Goal: Task Accomplishment & Management: Manage account settings

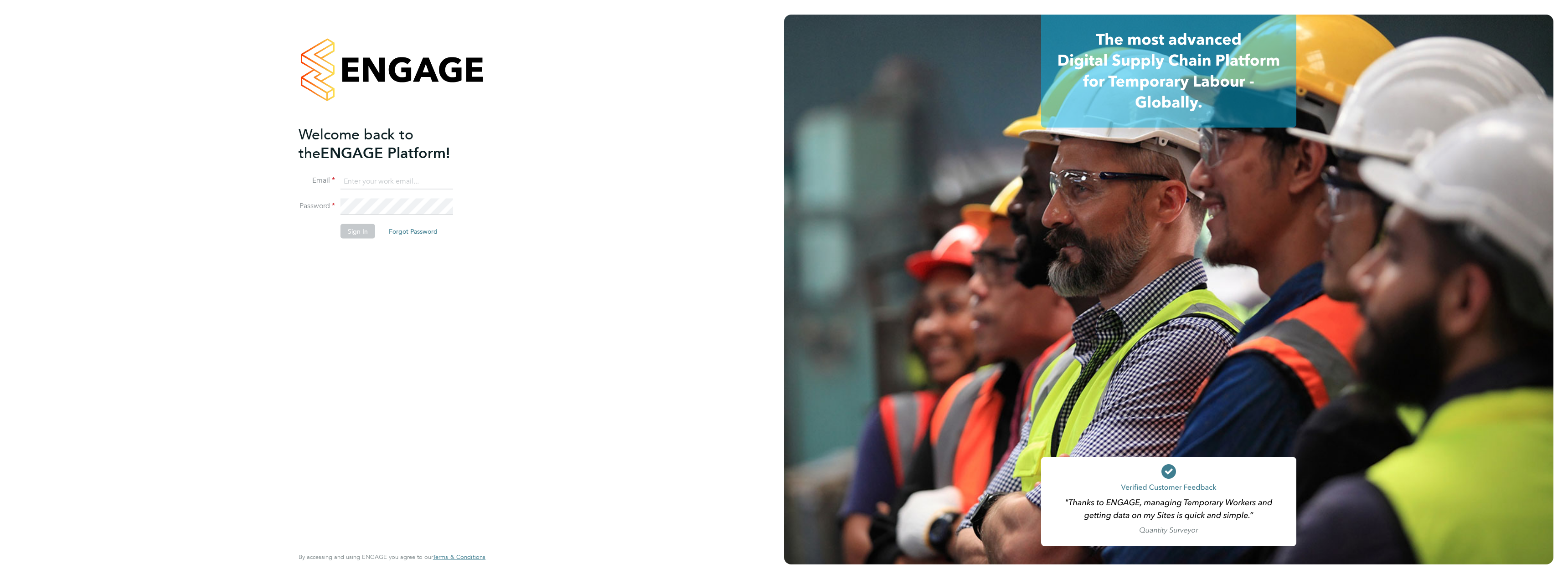
type input "tina.howe@wates.co.uk"
click at [348, 229] on button "Sign In" at bounding box center [357, 231] width 35 height 15
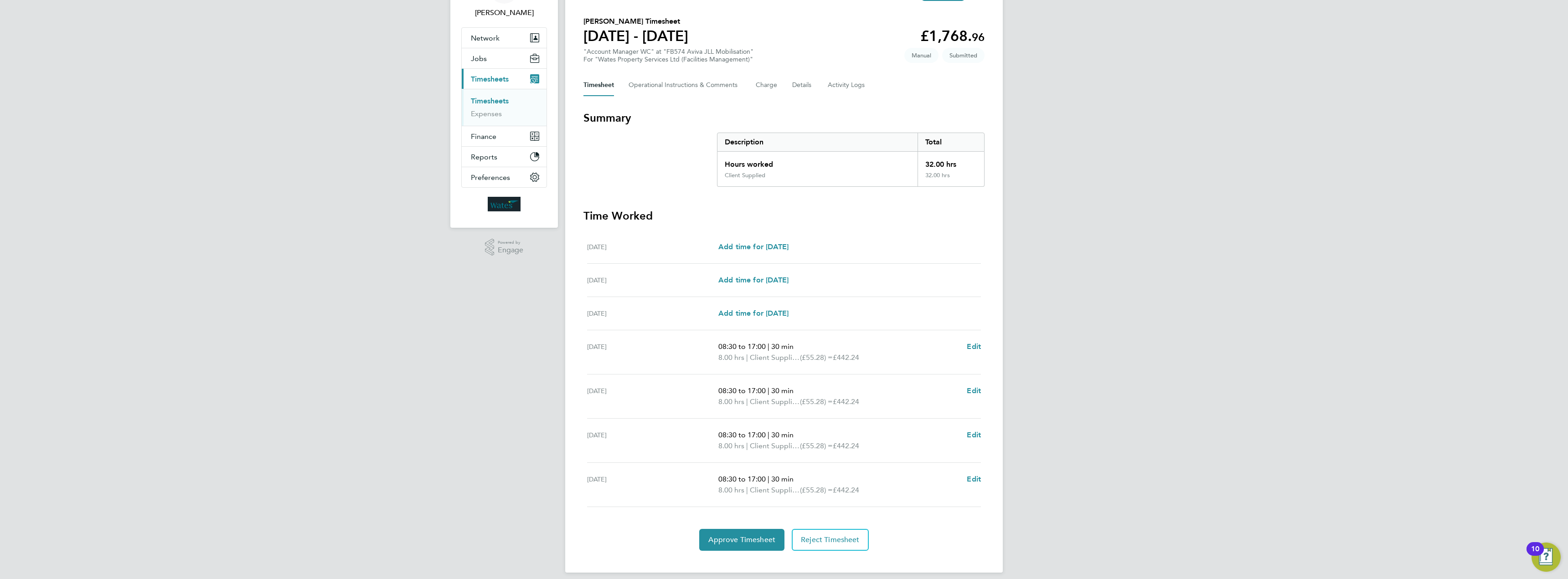
scroll to position [68, 0]
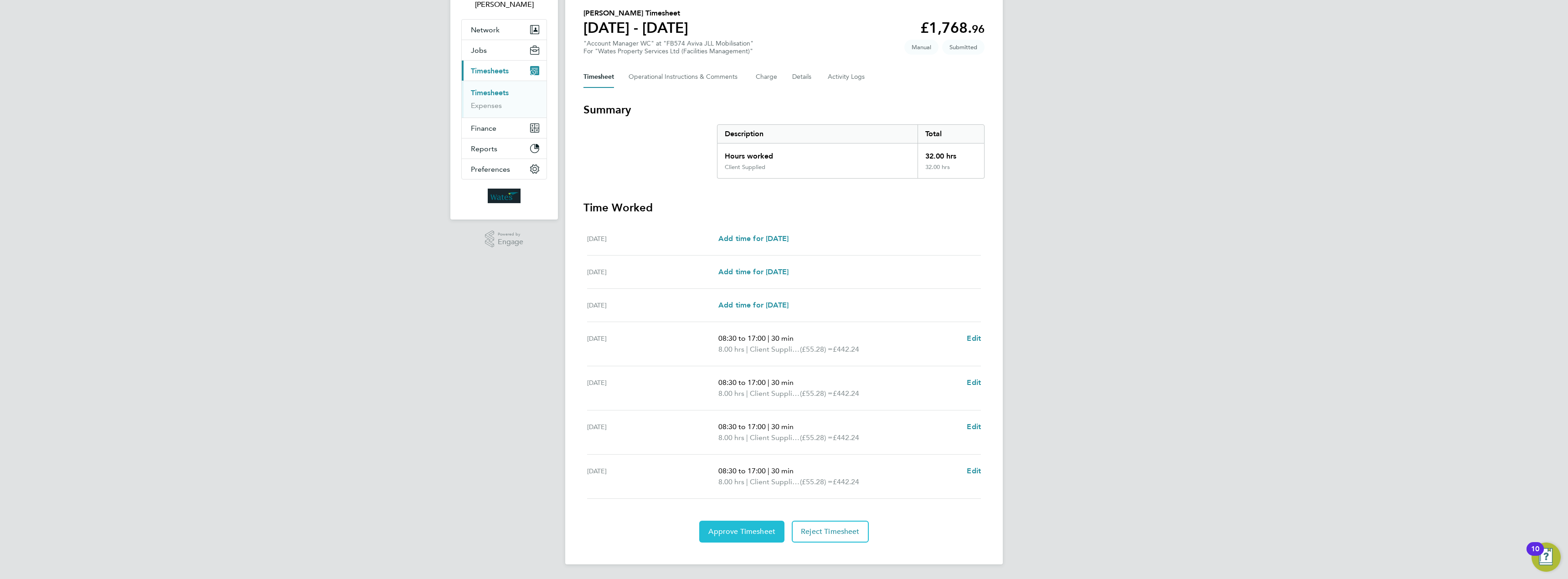
click at [747, 533] on span "Approve Timesheet" at bounding box center [742, 531] width 67 height 9
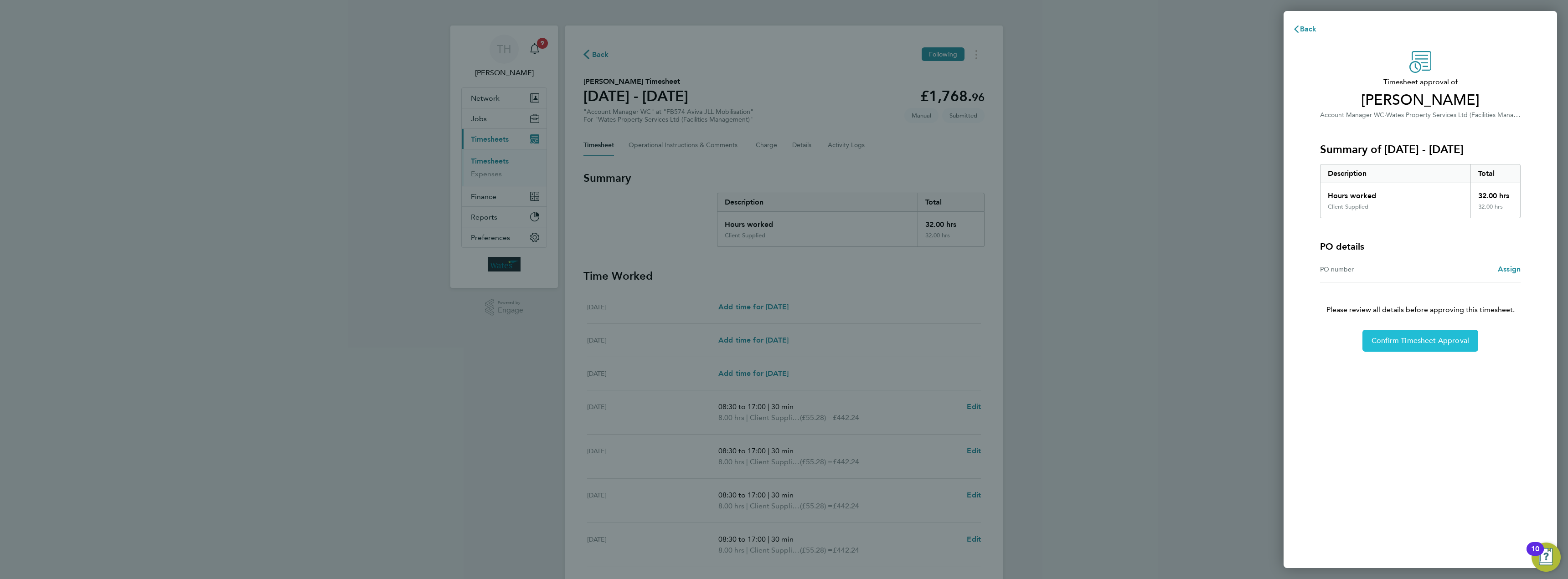
click at [1449, 341] on span "Confirm Timesheet Approval" at bounding box center [1420, 341] width 97 height 9
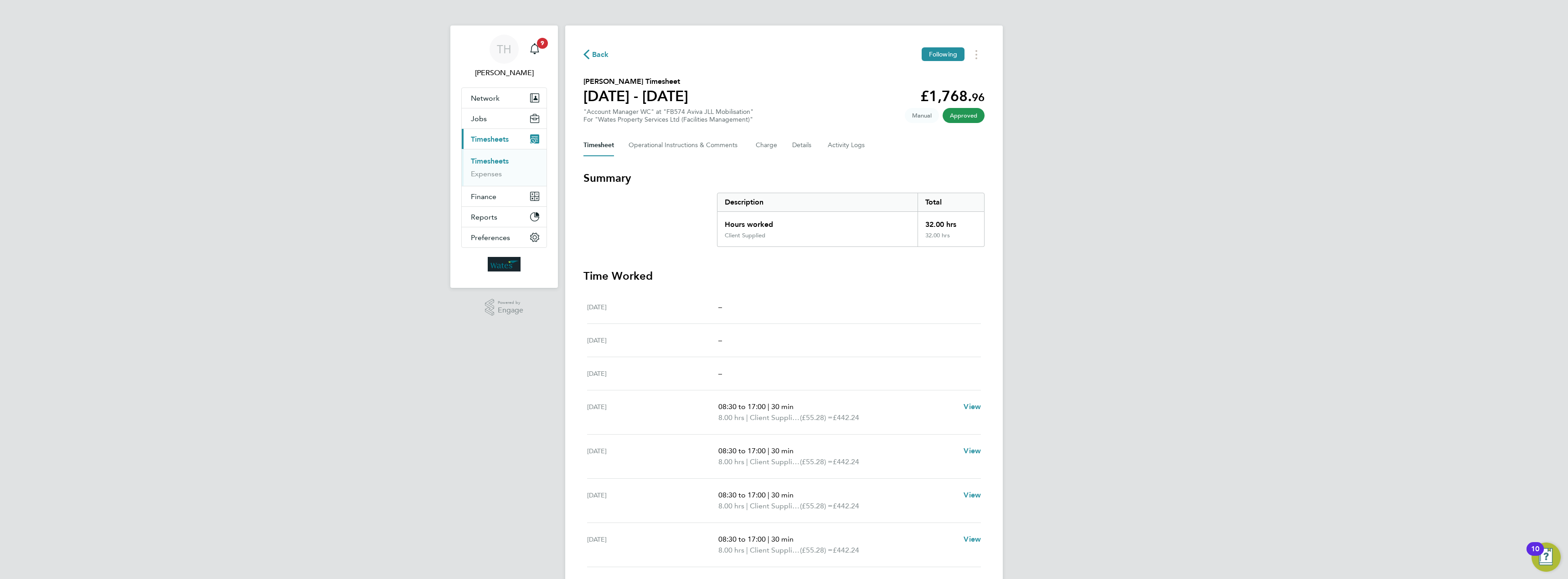
click at [603, 58] on span "Back" at bounding box center [601, 55] width 17 height 11
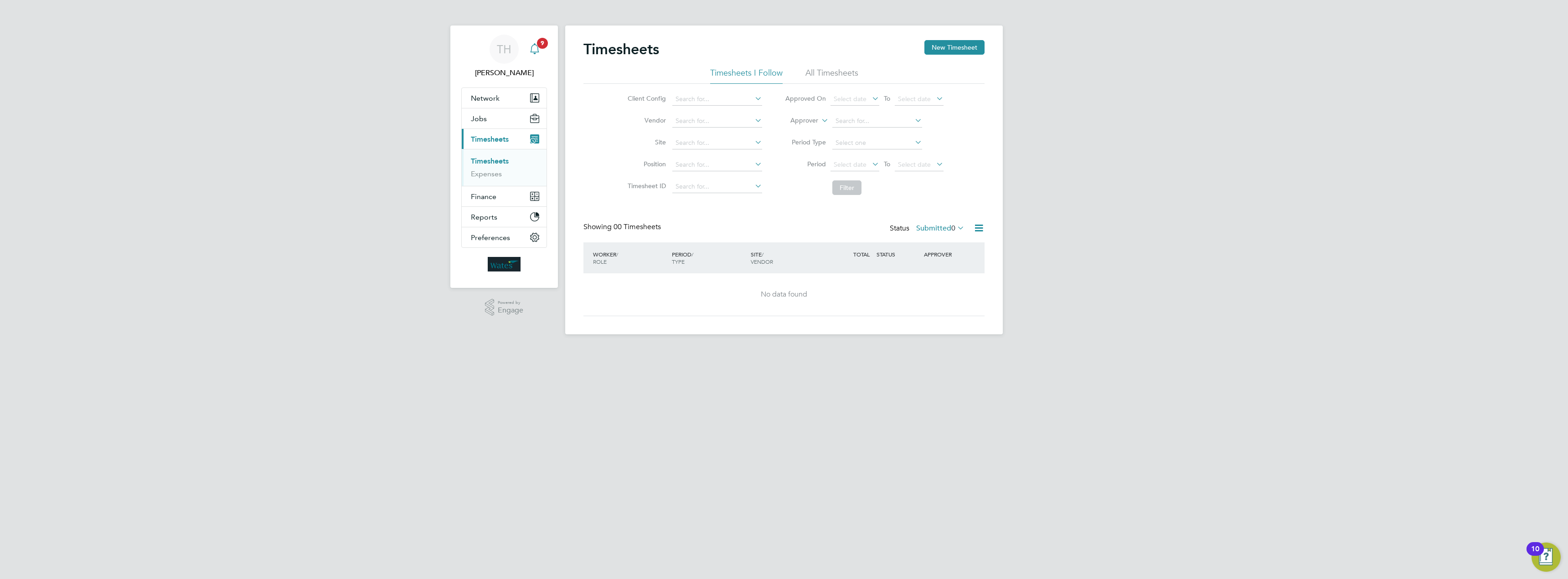
click at [545, 48] on app-alerts-badge "9" at bounding box center [542, 43] width 12 height 12
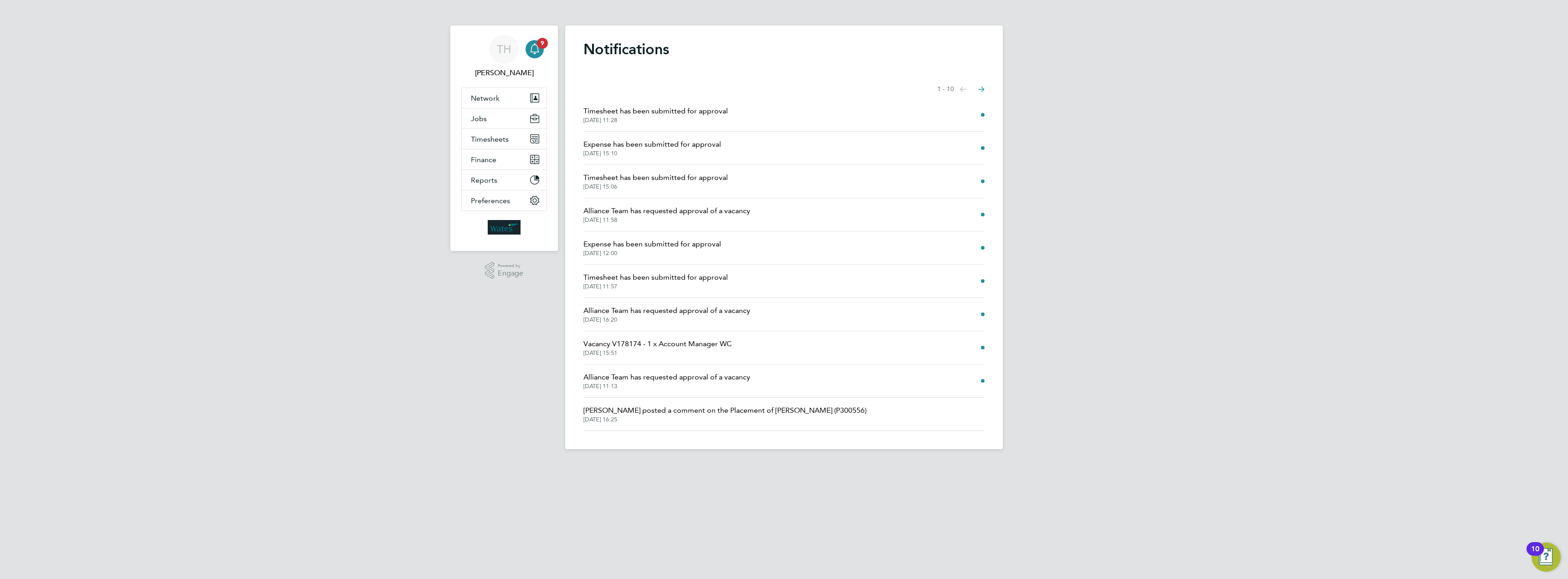
click at [665, 412] on span "[PERSON_NAME] posted a comment on the Placement of [PERSON_NAME] (P300556)" at bounding box center [725, 411] width 283 height 11
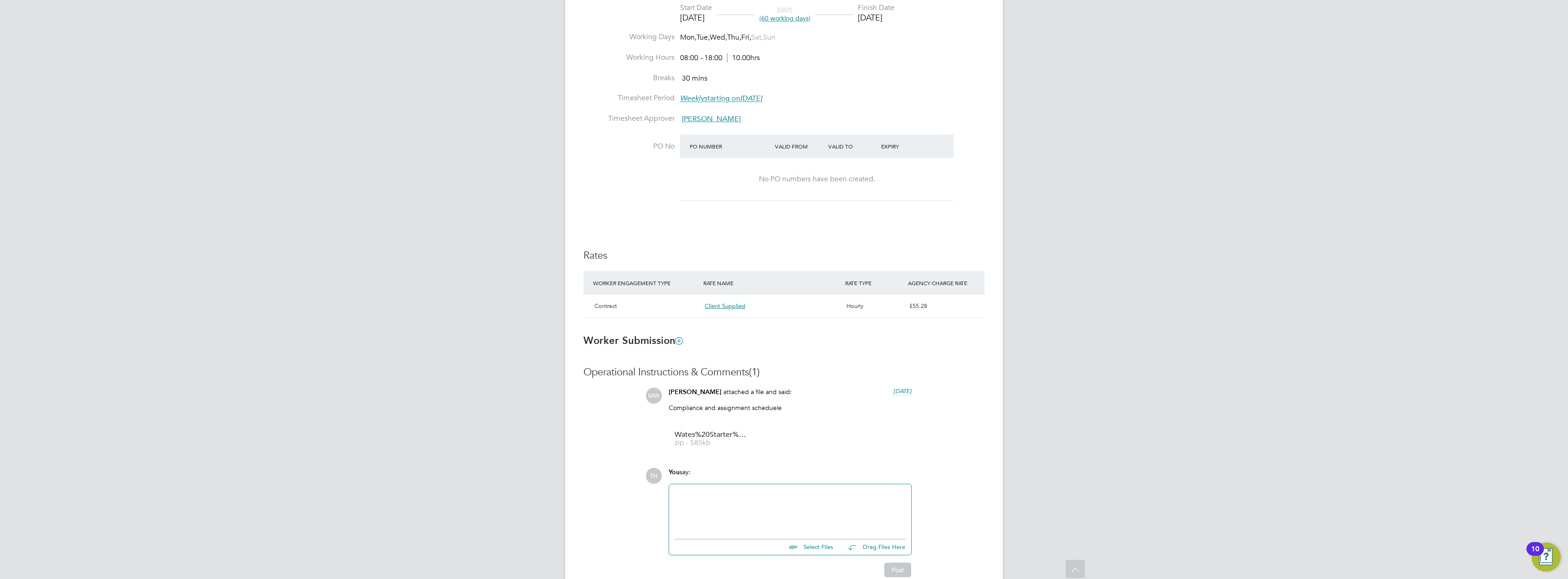
scroll to position [409, 0]
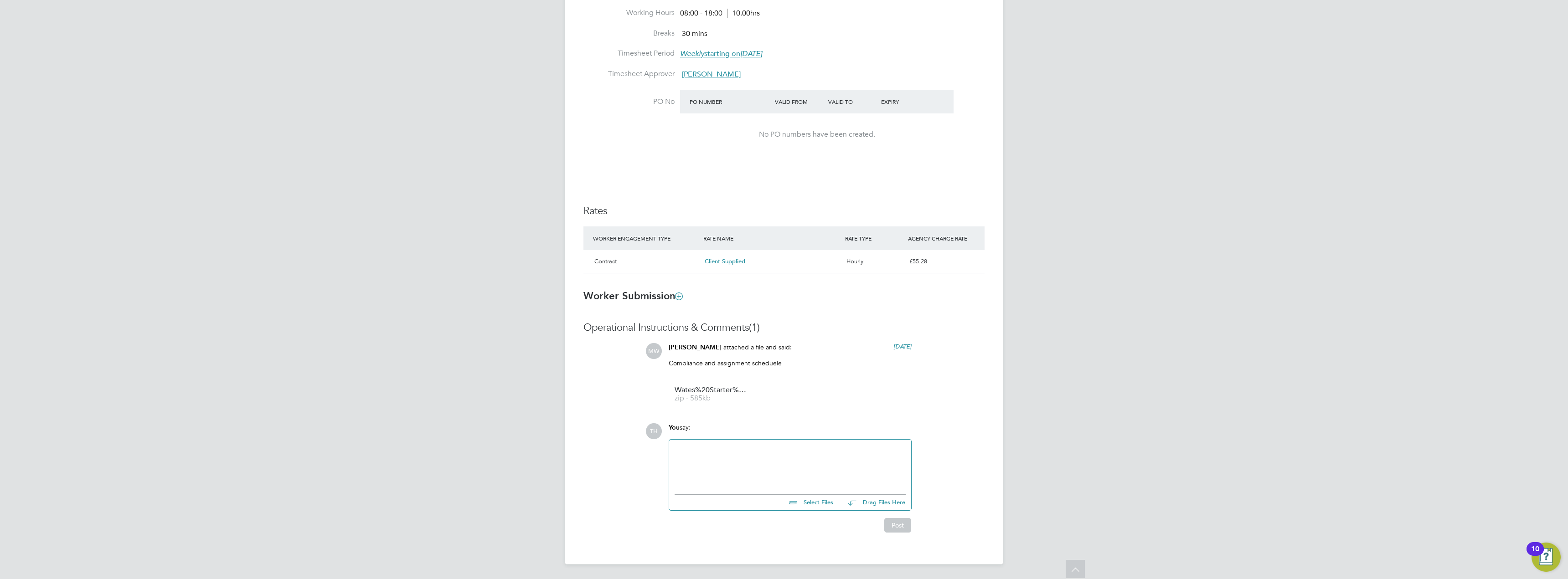
click at [380, 299] on div "TH [PERSON_NAME] Notifications 9 Applications: Network Sites Workers Current pa…" at bounding box center [784, 85] width 1568 height 988
